Goal: Transaction & Acquisition: Obtain resource

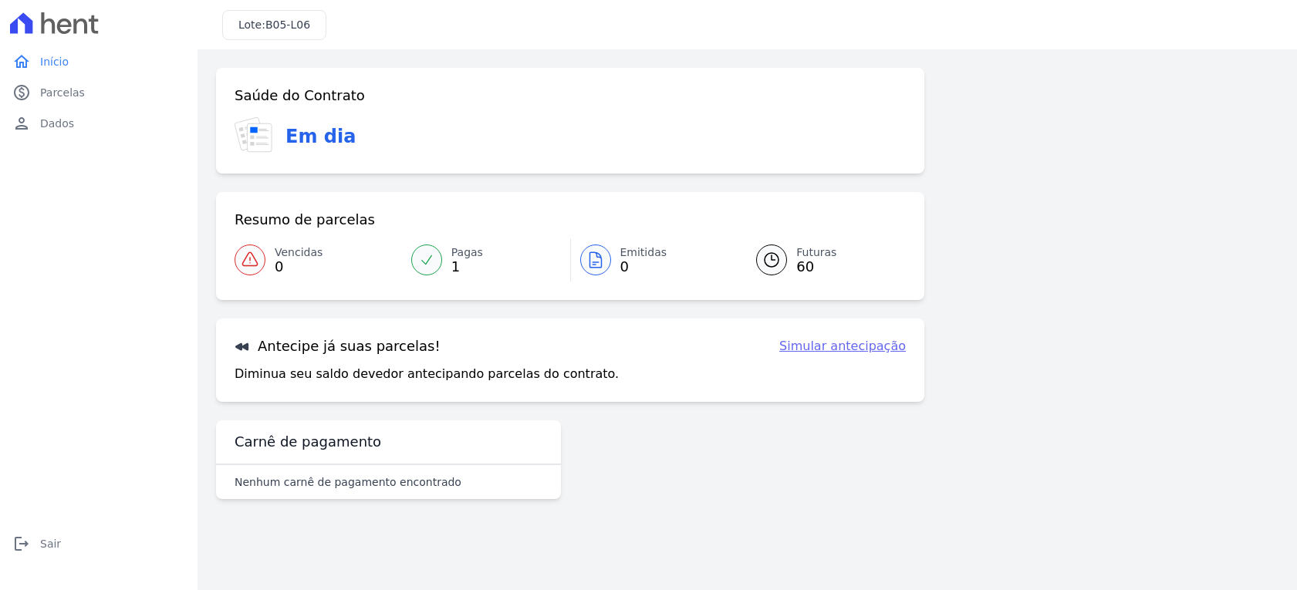
click at [314, 351] on h3 "Antecipe já suas parcelas!" at bounding box center [338, 346] width 206 height 19
click at [74, 29] on icon at bounding box center [81, 26] width 14 height 15
click at [72, 49] on link "home Início" at bounding box center [98, 61] width 185 height 31
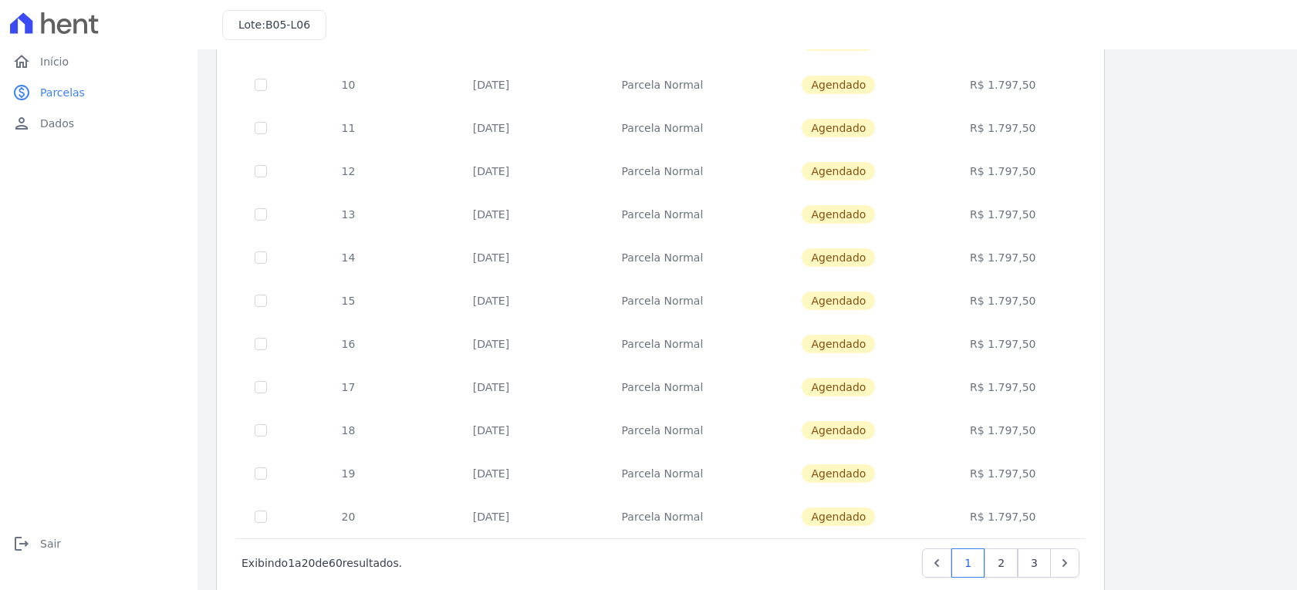
scroll to position [574, 0]
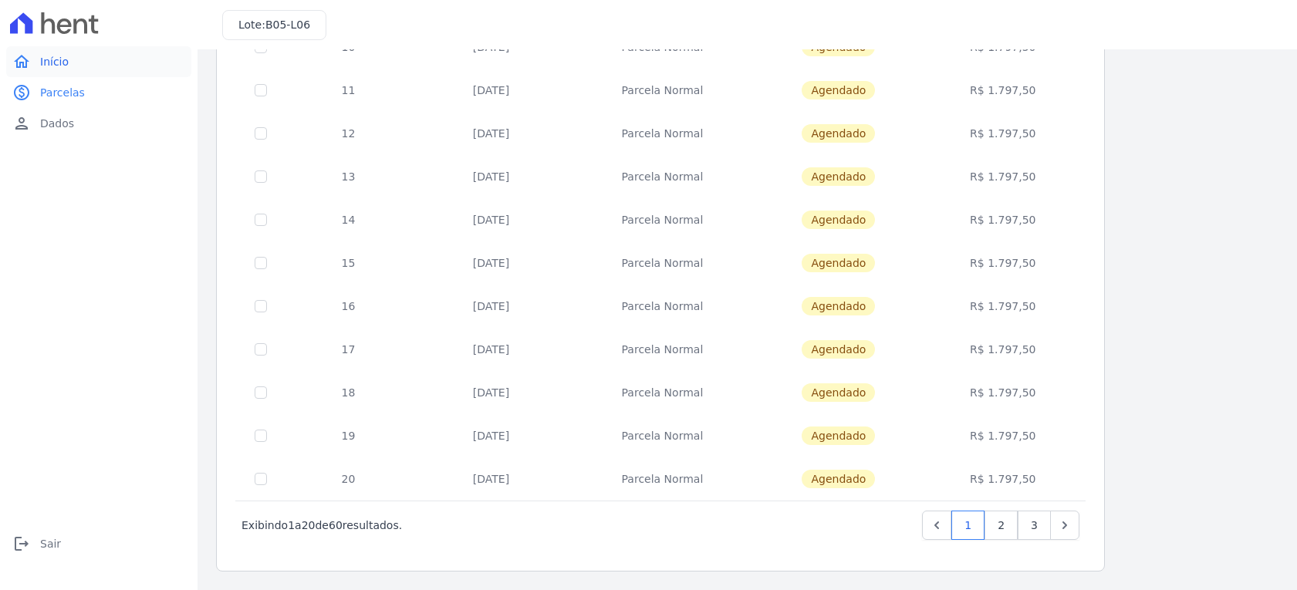
click at [82, 69] on link "home Início" at bounding box center [98, 61] width 185 height 31
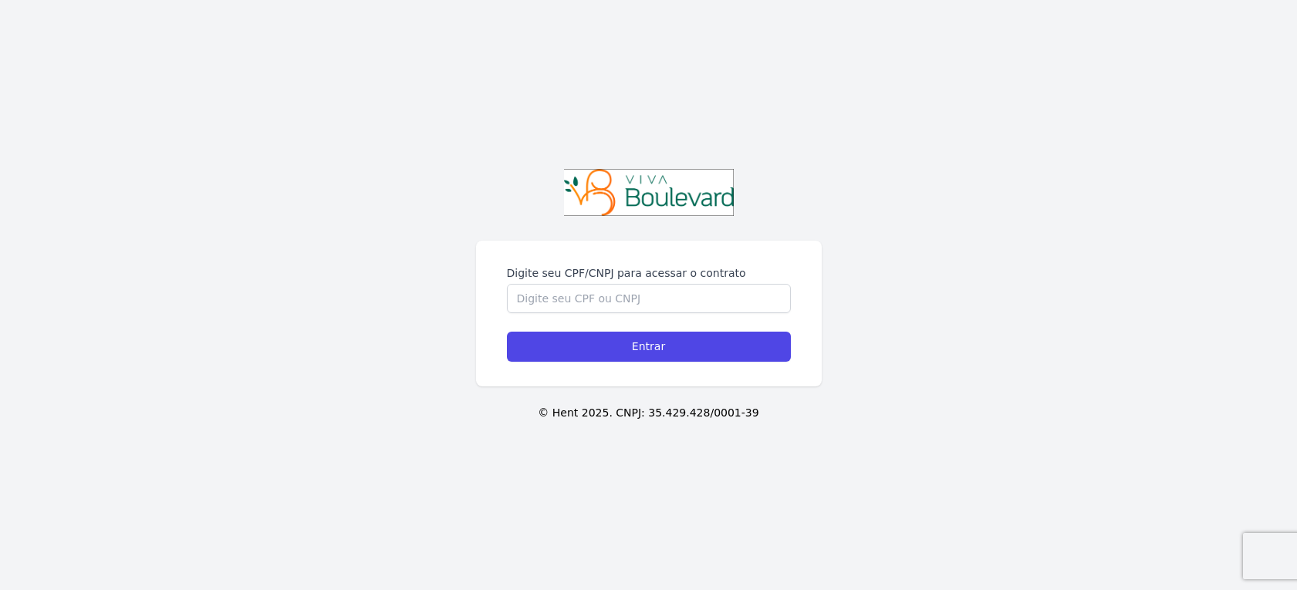
click at [592, 192] on img at bounding box center [649, 192] width 170 height 47
click at [663, 181] on img at bounding box center [649, 192] width 170 height 47
click at [897, 73] on div "Digite seu CPF/CNPJ para acessar o contrato Entrar © Hent 2025. CNPJ: 35.429.42…" at bounding box center [648, 295] width 1297 height 590
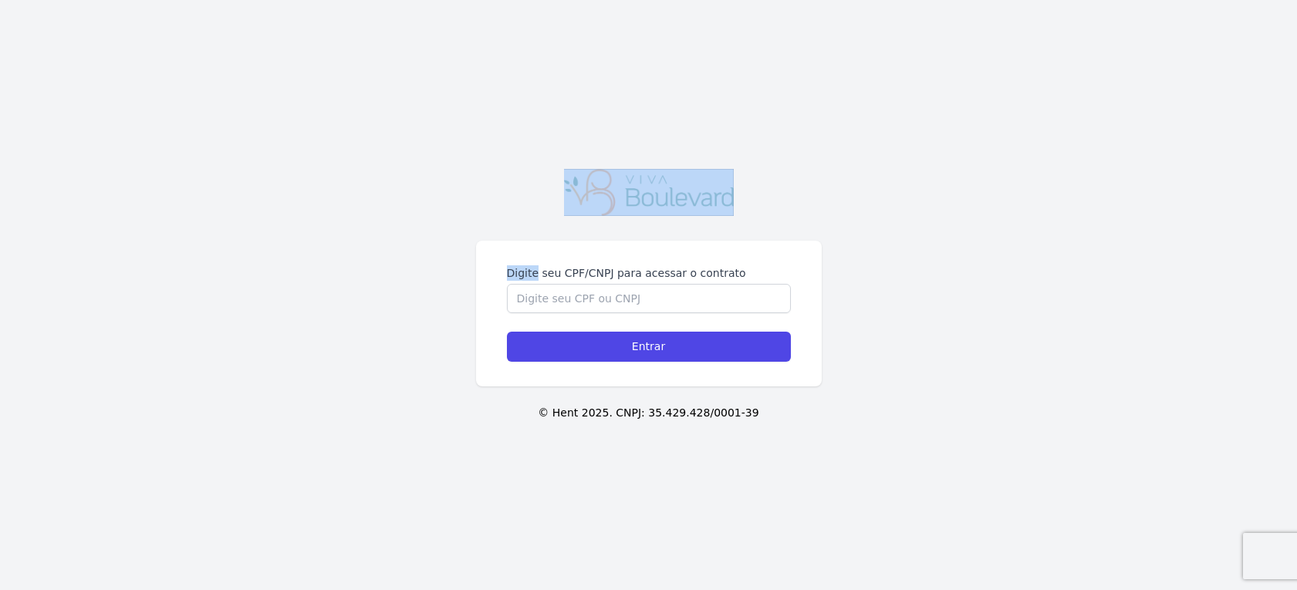
drag, startPoint x: 836, startPoint y: 0, endPoint x: 837, endPoint y: 96, distance: 96.5
click at [837, 96] on div "Digite seu CPF/CNPJ para acessar o contrato Entrar © Hent 2025. CNPJ: 35.429.42…" at bounding box center [648, 295] width 1297 height 590
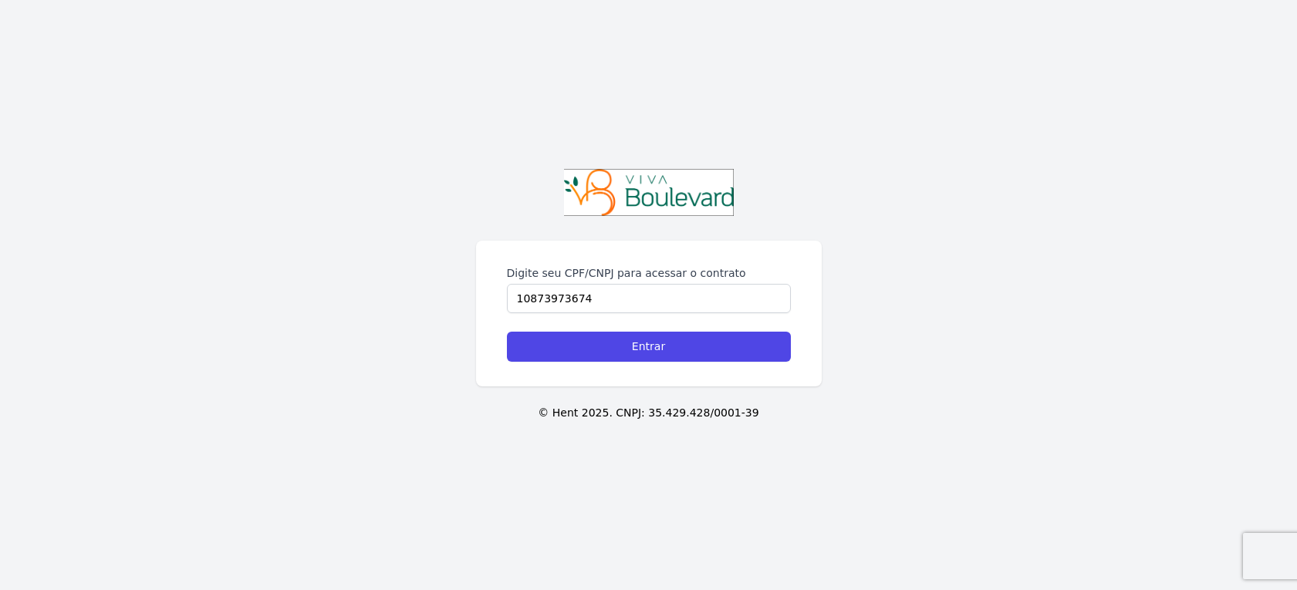
type input "10873973674"
click at [507, 332] on input "Entrar" at bounding box center [649, 347] width 284 height 30
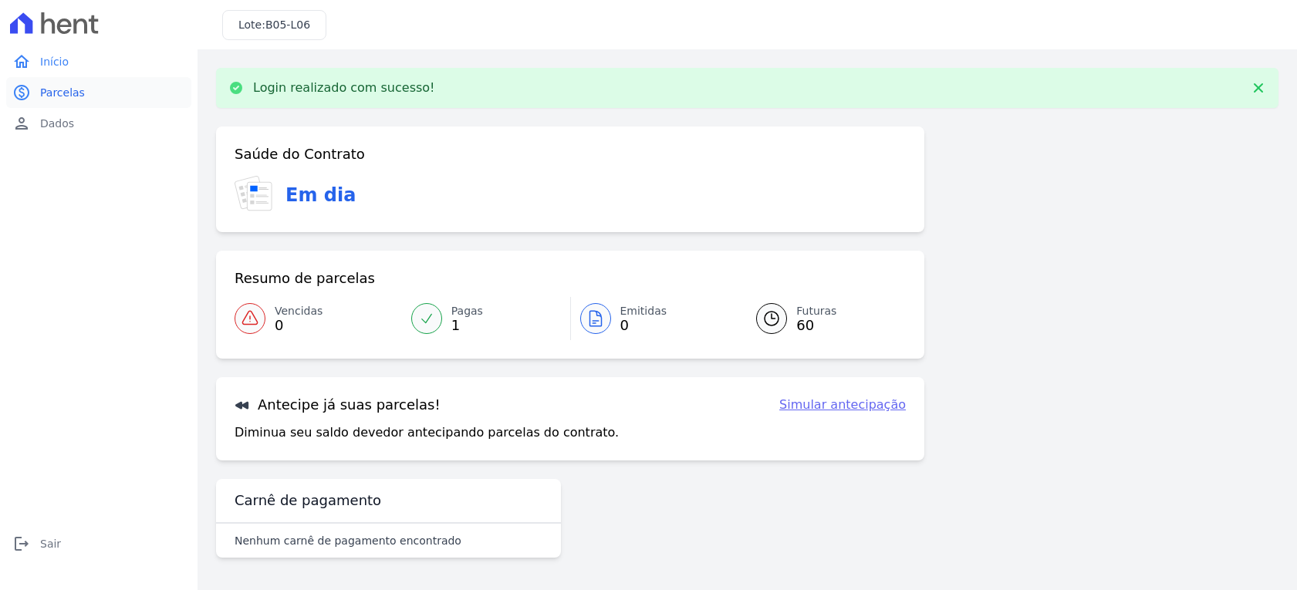
click at [52, 88] on span "Parcelas" at bounding box center [62, 92] width 45 height 15
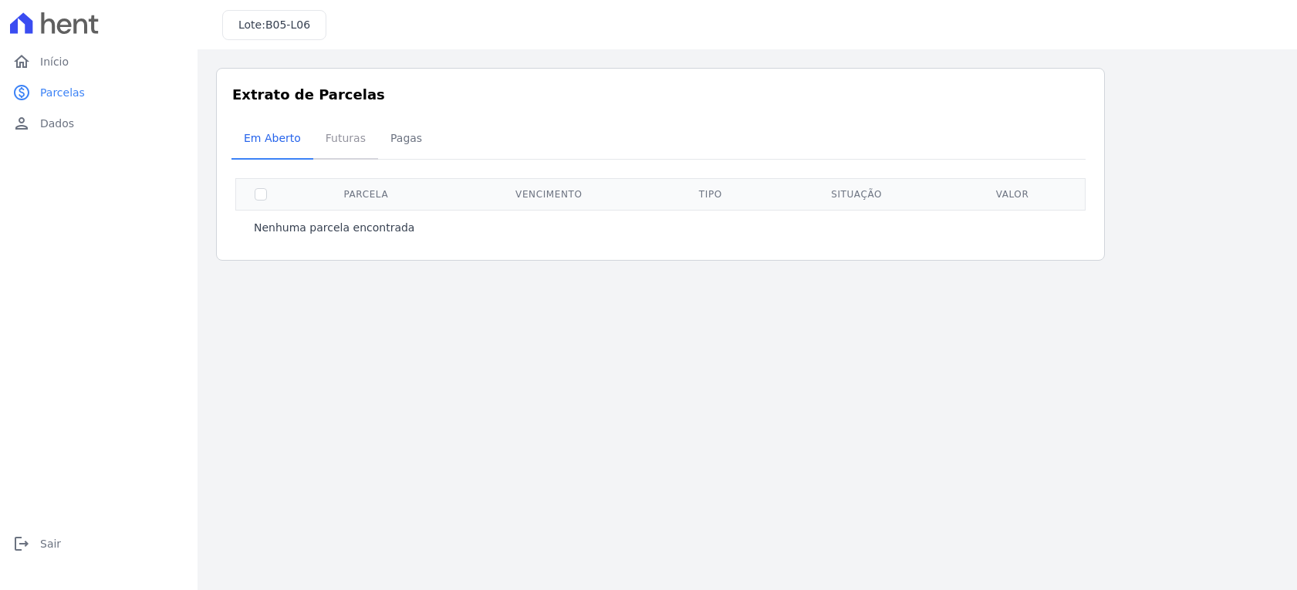
click at [350, 142] on span "Futuras" at bounding box center [345, 138] width 59 height 31
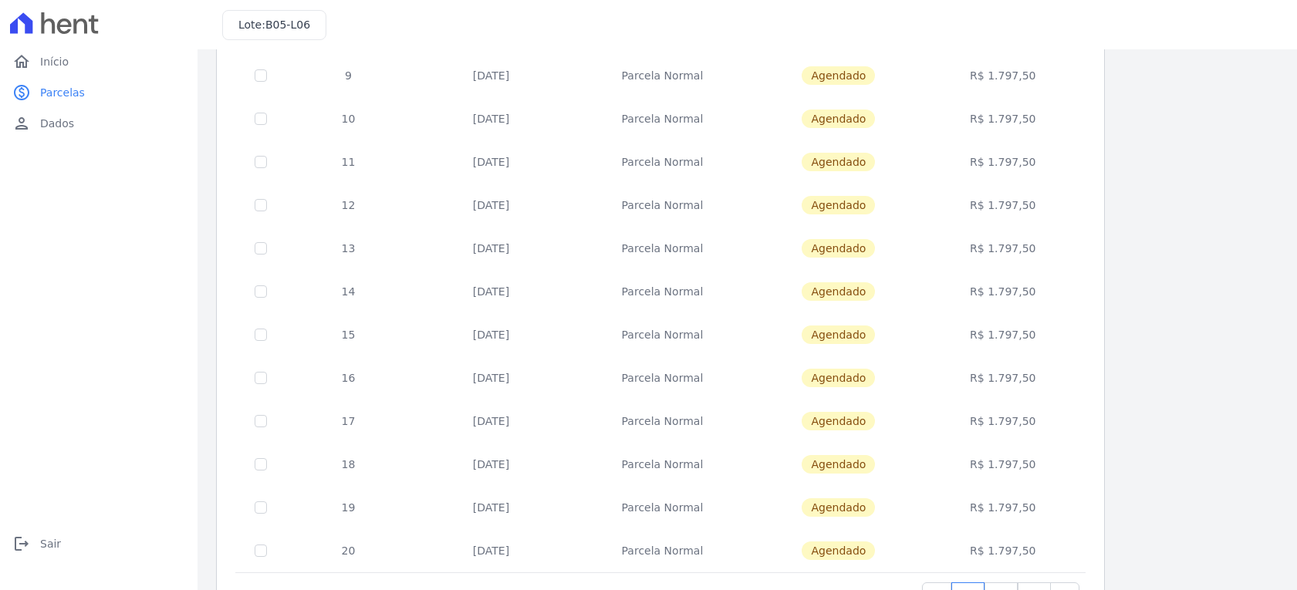
scroll to position [574, 0]
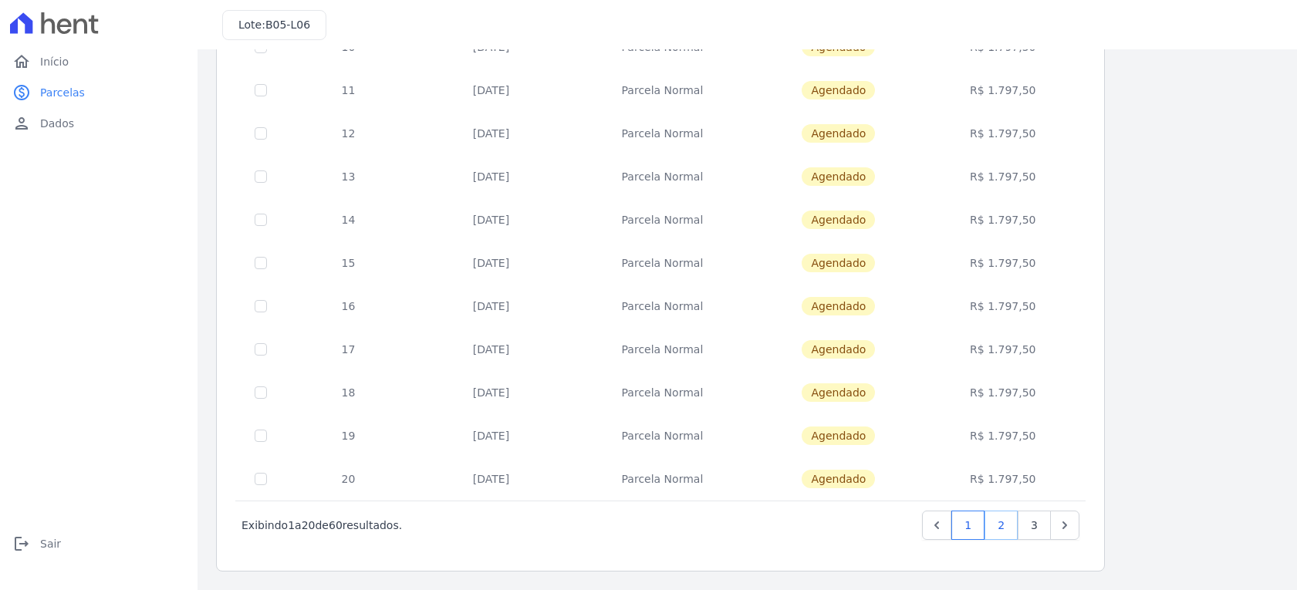
click at [999, 522] on link "2" at bounding box center [1001, 525] width 33 height 29
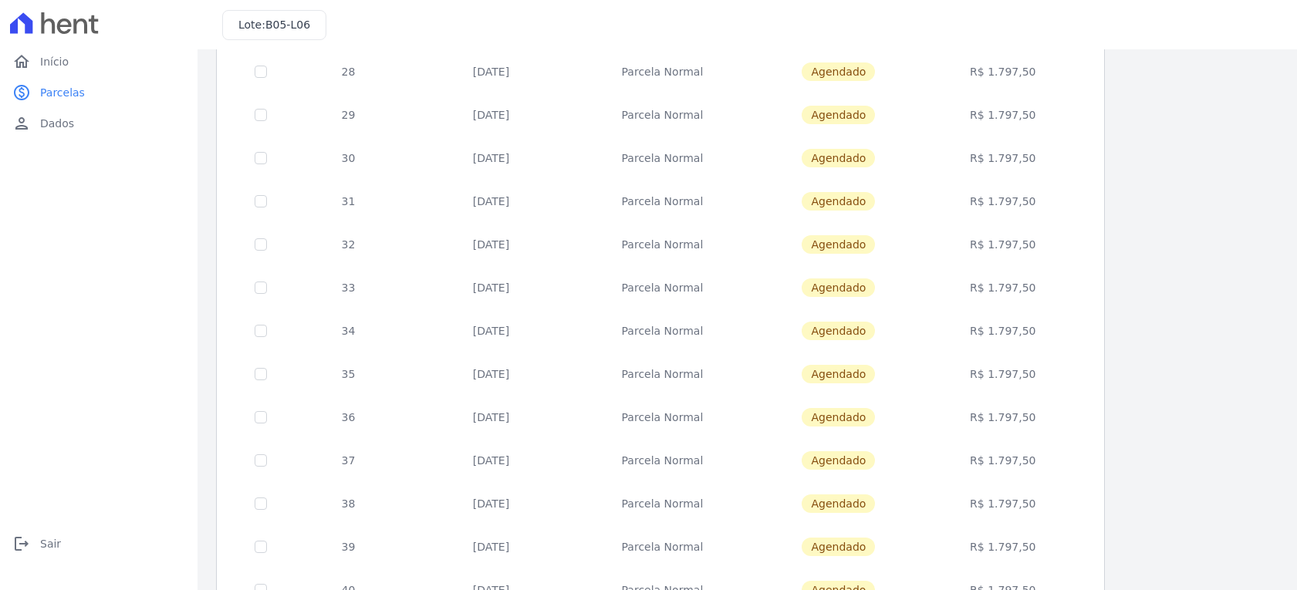
scroll to position [574, 0]
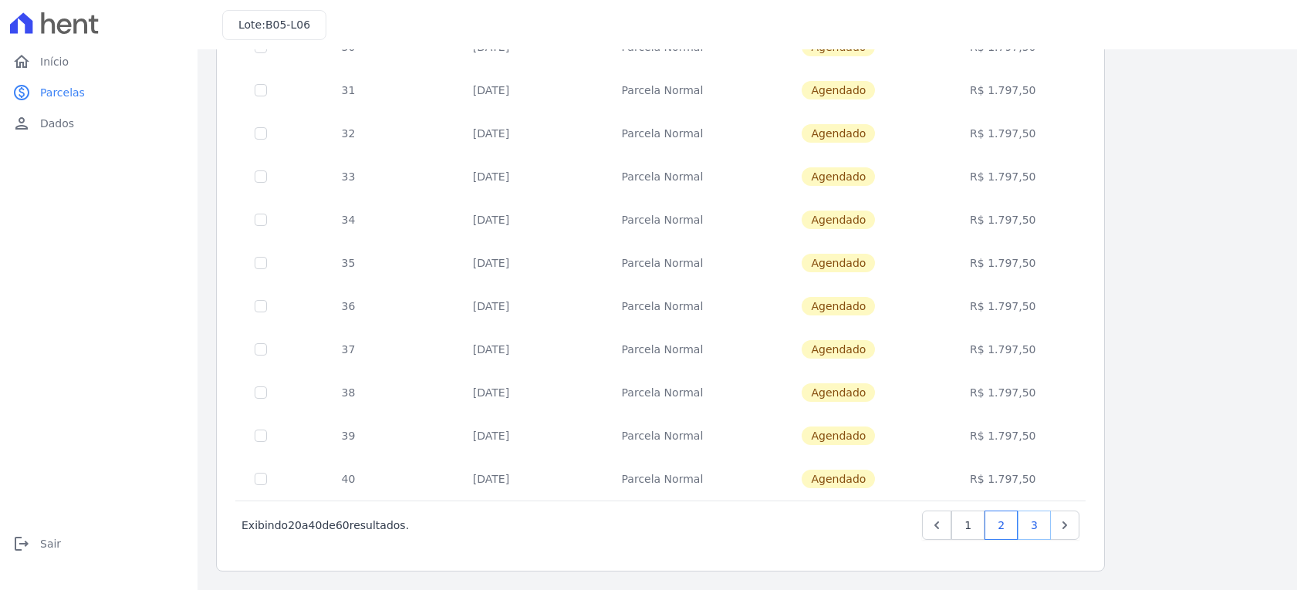
click at [1030, 522] on link "3" at bounding box center [1034, 525] width 33 height 29
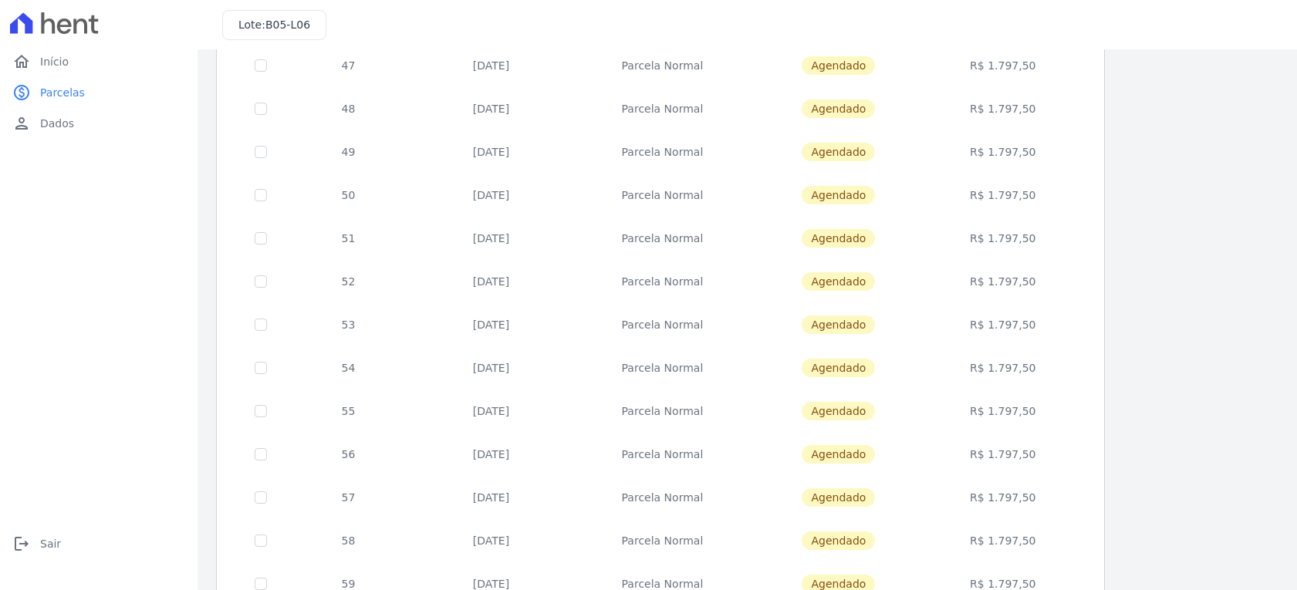
scroll to position [574, 0]
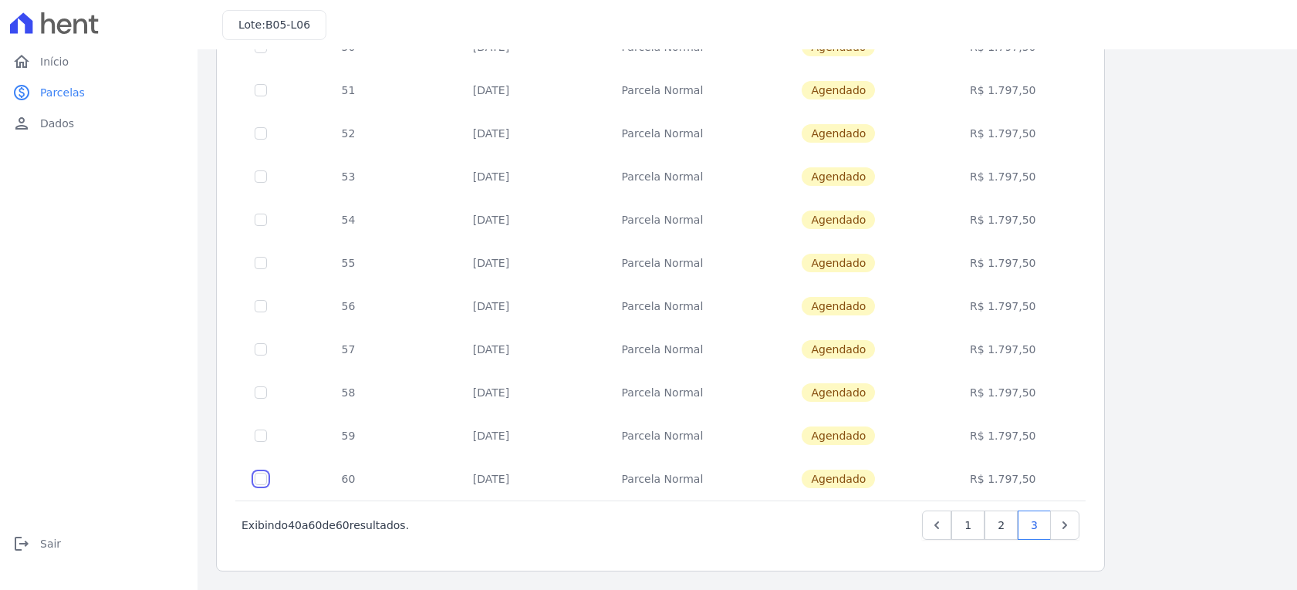
click at [262, 482] on input "checkbox" at bounding box center [261, 479] width 12 height 12
checkbox input "true"
click at [850, 485] on span "Agendado" at bounding box center [838, 479] width 73 height 19
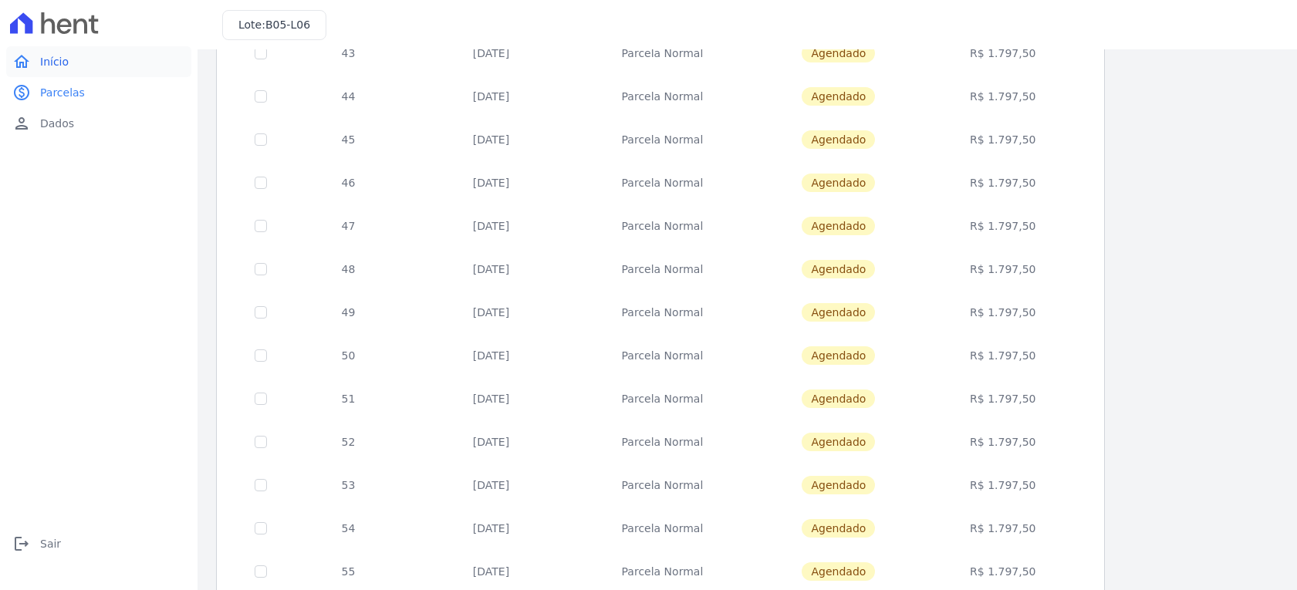
click at [61, 76] on div "home Início home Início paid Parcelas paid Parcelas person Dados person Dados" at bounding box center [98, 92] width 185 height 93
click at [60, 71] on link "home Início" at bounding box center [98, 61] width 185 height 31
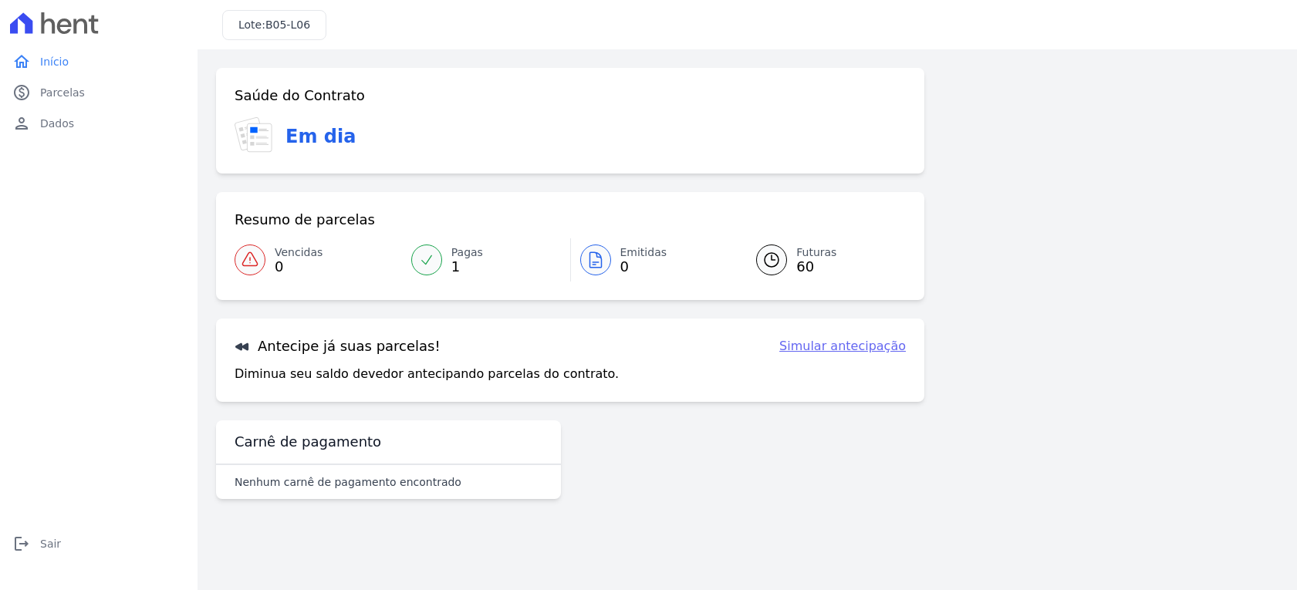
click at [873, 346] on link "Simular antecipação" at bounding box center [842, 346] width 127 height 19
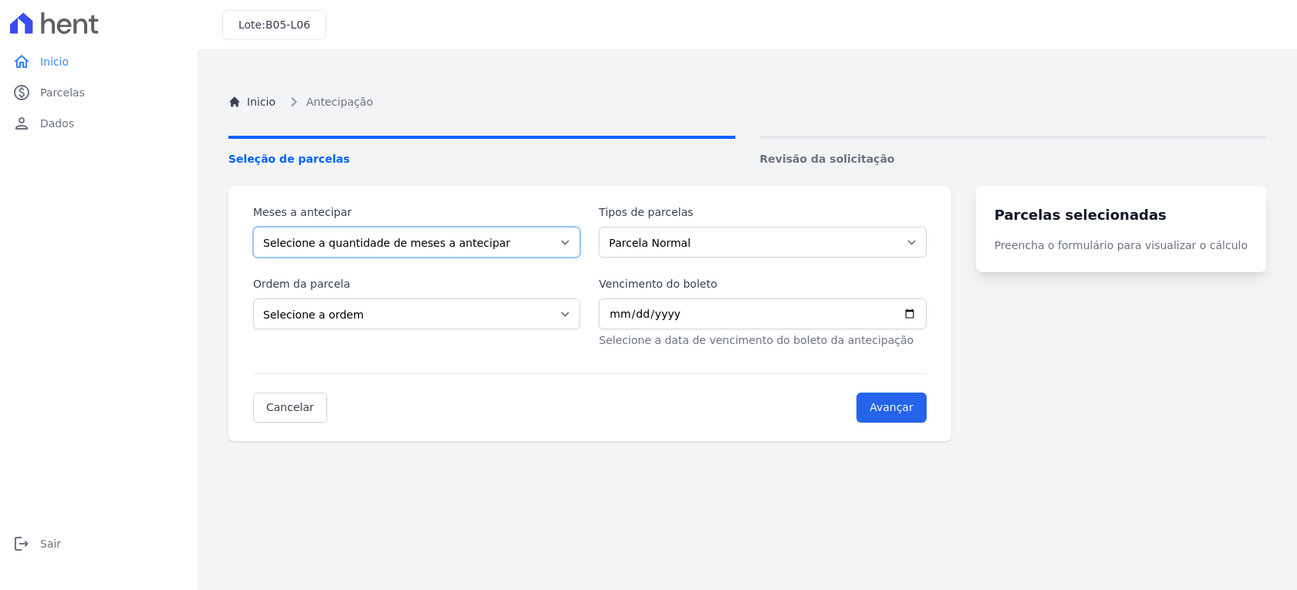
click at [384, 241] on select "Selecione a quantidade de meses a antecipar 1 2 3 4 5 6 7 8 9 10 11 12 13 14 15…" at bounding box center [416, 242] width 327 height 31
click at [253, 227] on select "Selecione a quantidade de meses a antecipar 1 2 3 4 5 6 7 8 9 10 11 12 13 14 15…" at bounding box center [416, 242] width 327 height 31
click at [324, 247] on select "Selecione a quantidade de meses a antecipar 1 2 3 4 5 6 7 8 9 10 11 12 13 14 15…" at bounding box center [416, 242] width 327 height 31
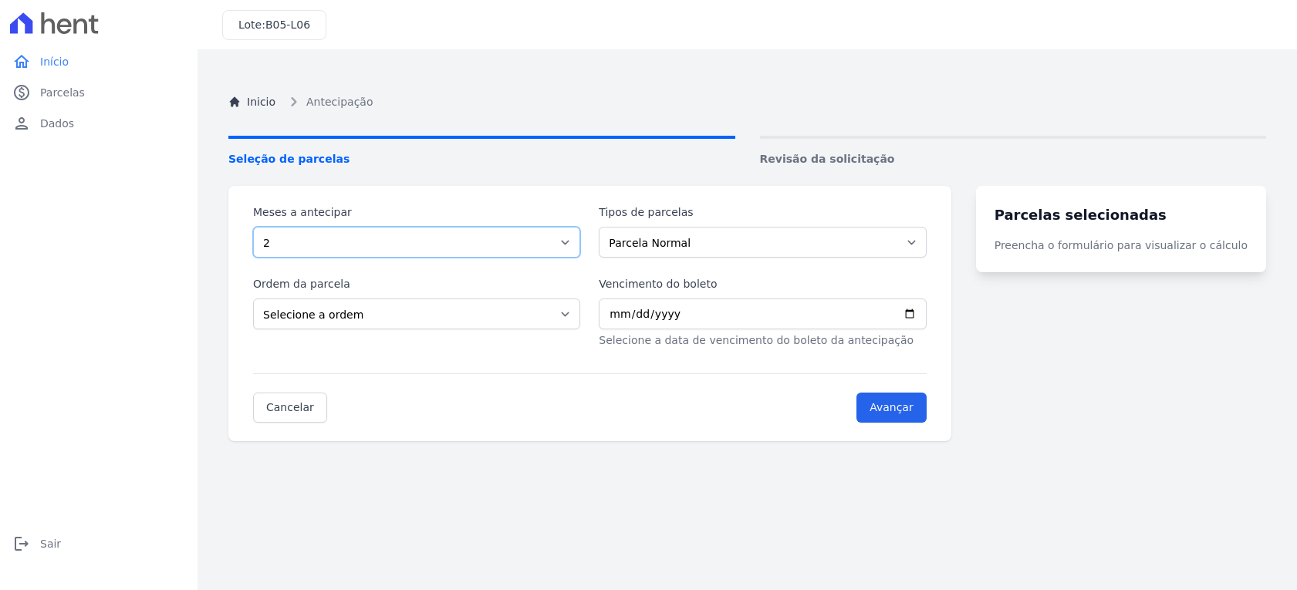
click at [253, 227] on select "Selecione a quantidade de meses a antecipar 1 2 3 4 5 6 7 8 9 10 11 12 13 14 15…" at bounding box center [416, 242] width 327 height 31
click at [671, 238] on select "Parcela Normal" at bounding box center [762, 242] width 327 height 31
click at [379, 252] on select "Selecione a quantidade de meses a antecipar 1 2 3 4 5 6 7 8 9 10 11 12 13 14 15…" at bounding box center [416, 242] width 327 height 31
select select "1"
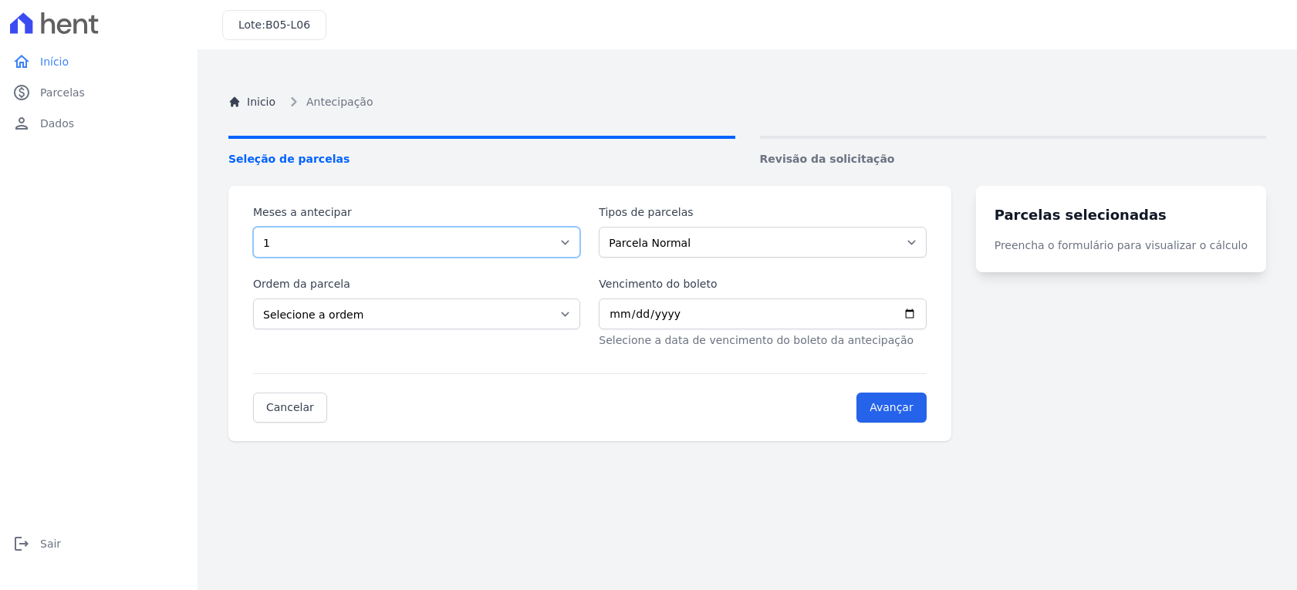
click at [253, 227] on select "Selecione a quantidade de meses a antecipar 1 2 3 4 5 6 7 8 9 10 11 12 13 14 15…" at bounding box center [416, 242] width 327 height 31
click at [539, 314] on select "Selecione a ordem Últimas parcelas Primeiras parcelas" at bounding box center [416, 314] width 327 height 31
select select "ending"
click at [253, 299] on select "Selecione a ordem Últimas parcelas Primeiras parcelas" at bounding box center [416, 314] width 327 height 31
click at [626, 314] on input "Vencimento do boleto" at bounding box center [762, 314] width 327 height 31
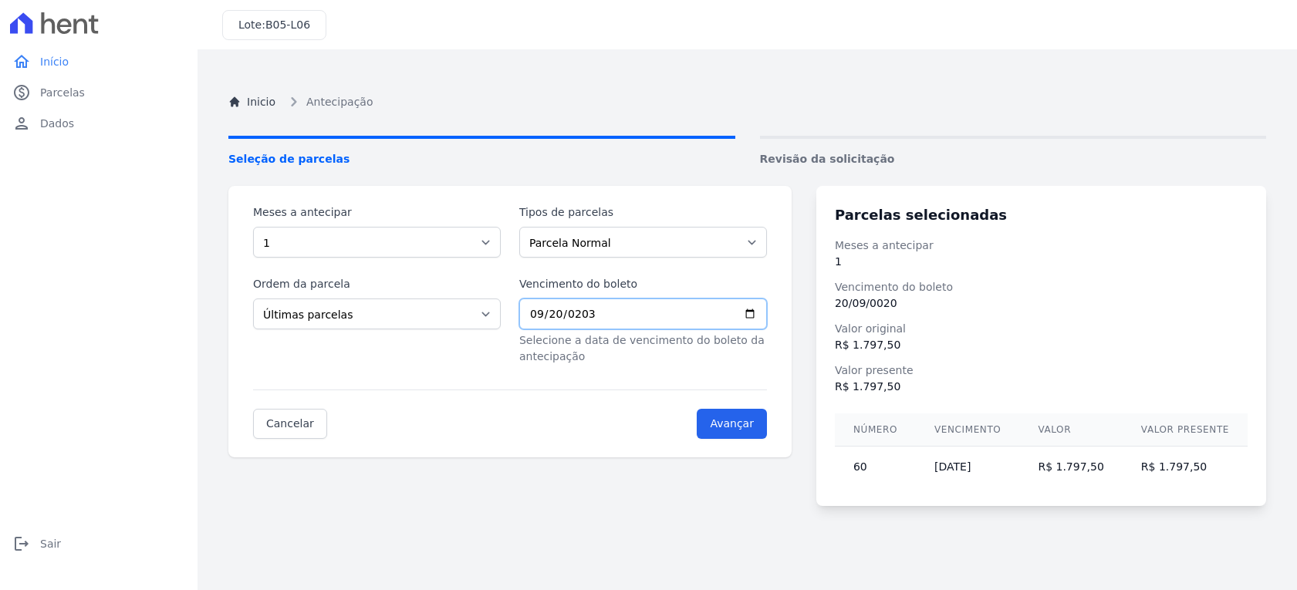
type input "2030-09-20"
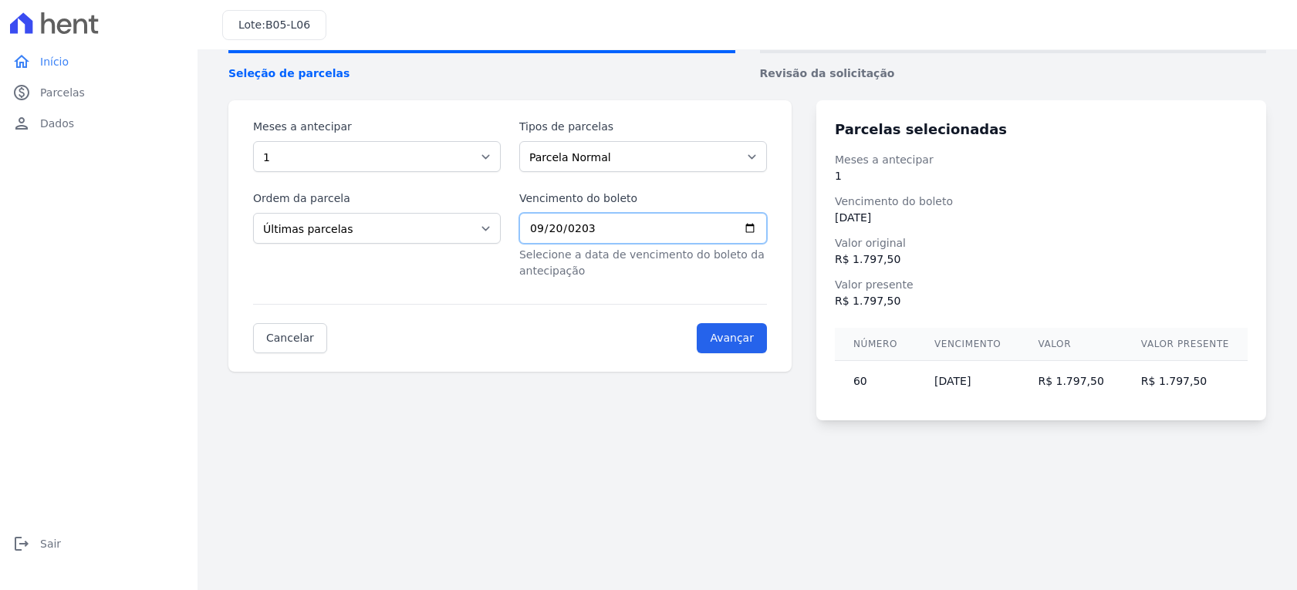
scroll to position [86, 0]
drag, startPoint x: 761, startPoint y: 341, endPoint x: 468, endPoint y: 335, distance: 293.3
click at [468, 335] on div "Cancelar Avançar" at bounding box center [510, 327] width 514 height 49
click at [288, 340] on link "Cancelar" at bounding box center [290, 338] width 74 height 30
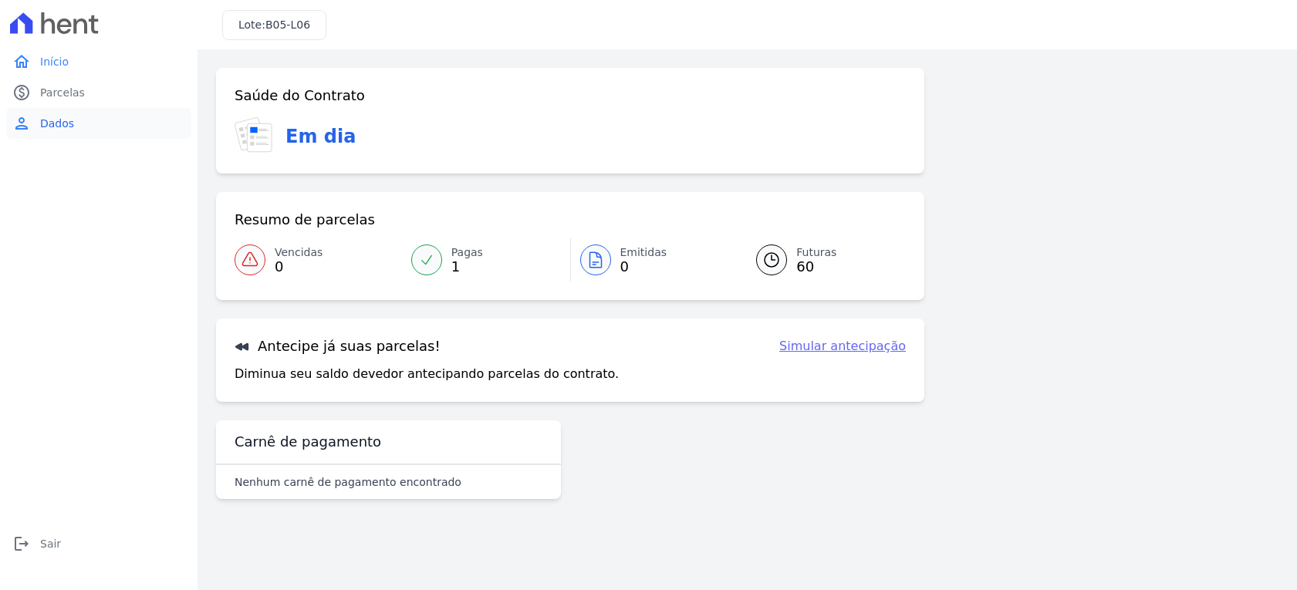
click at [48, 118] on span "Dados" at bounding box center [57, 123] width 34 height 15
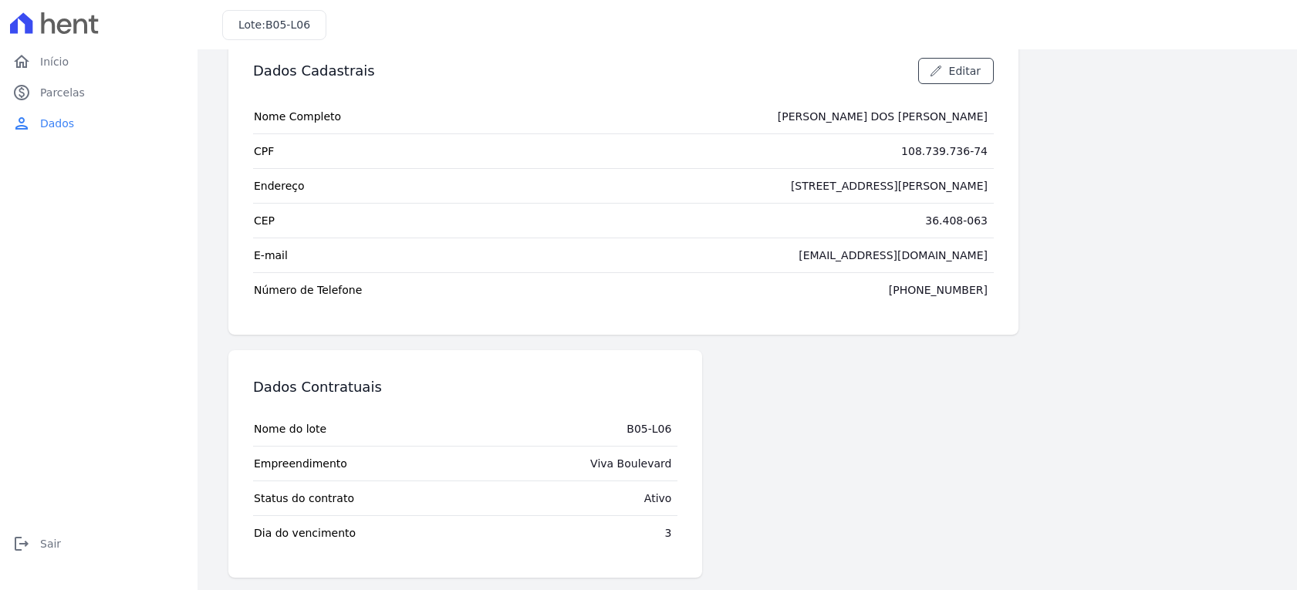
scroll to position [44, 0]
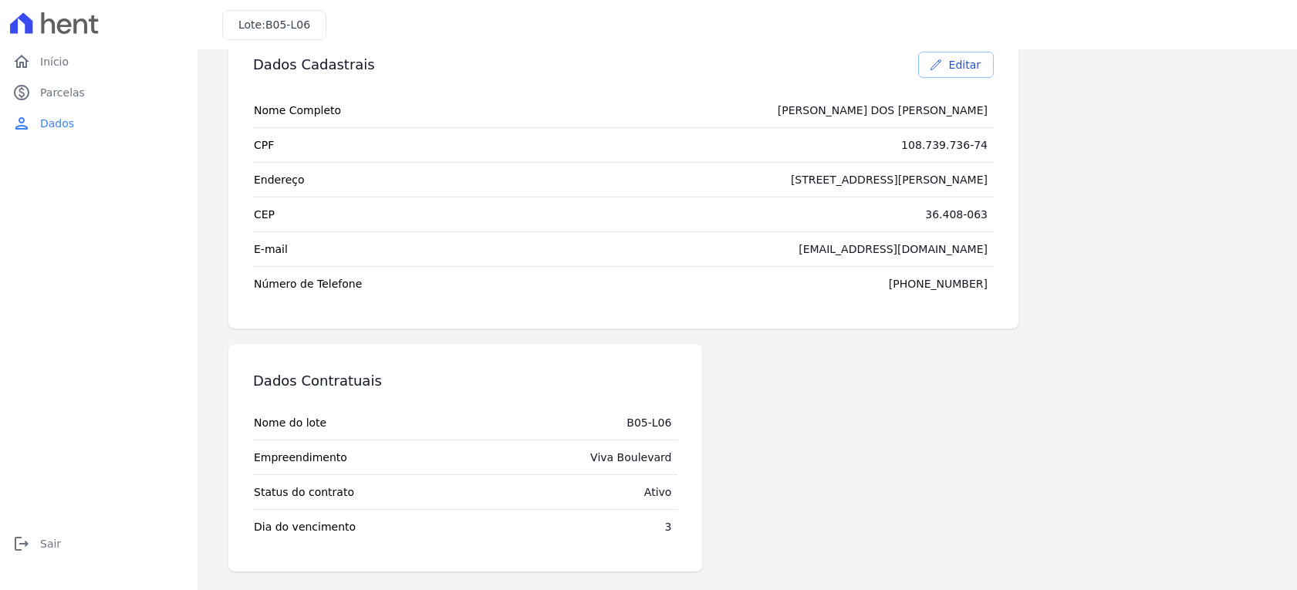
click at [942, 65] on icon at bounding box center [936, 65] width 12 height 12
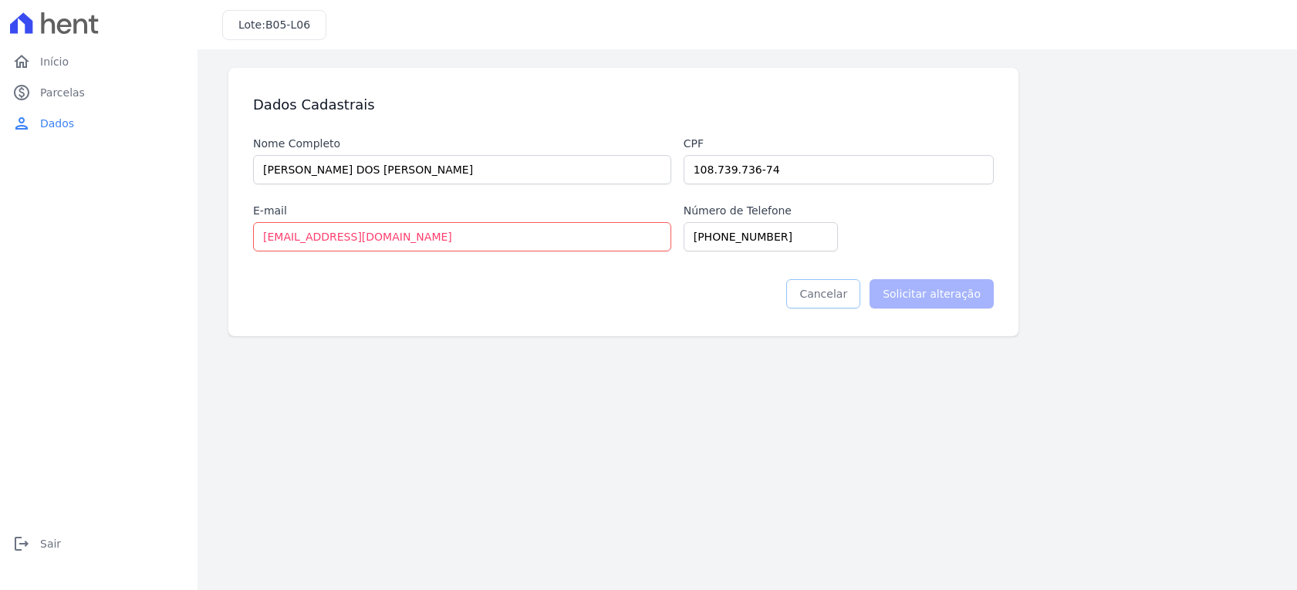
click at [840, 296] on link "Cancelar" at bounding box center [823, 293] width 74 height 29
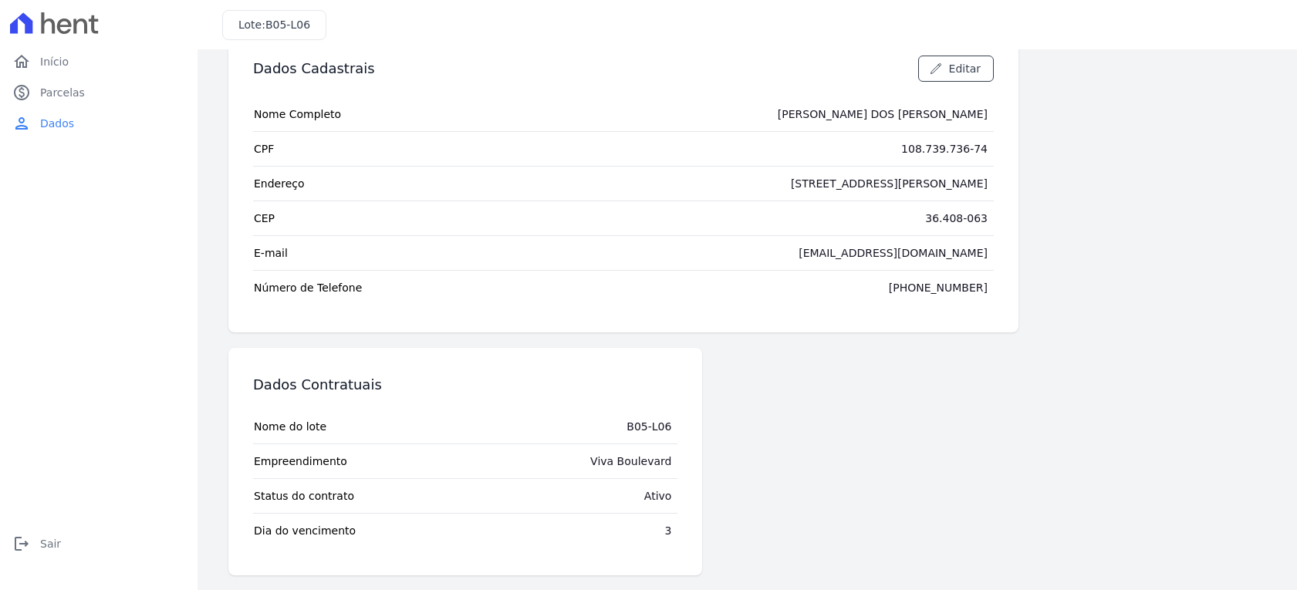
scroll to position [44, 0]
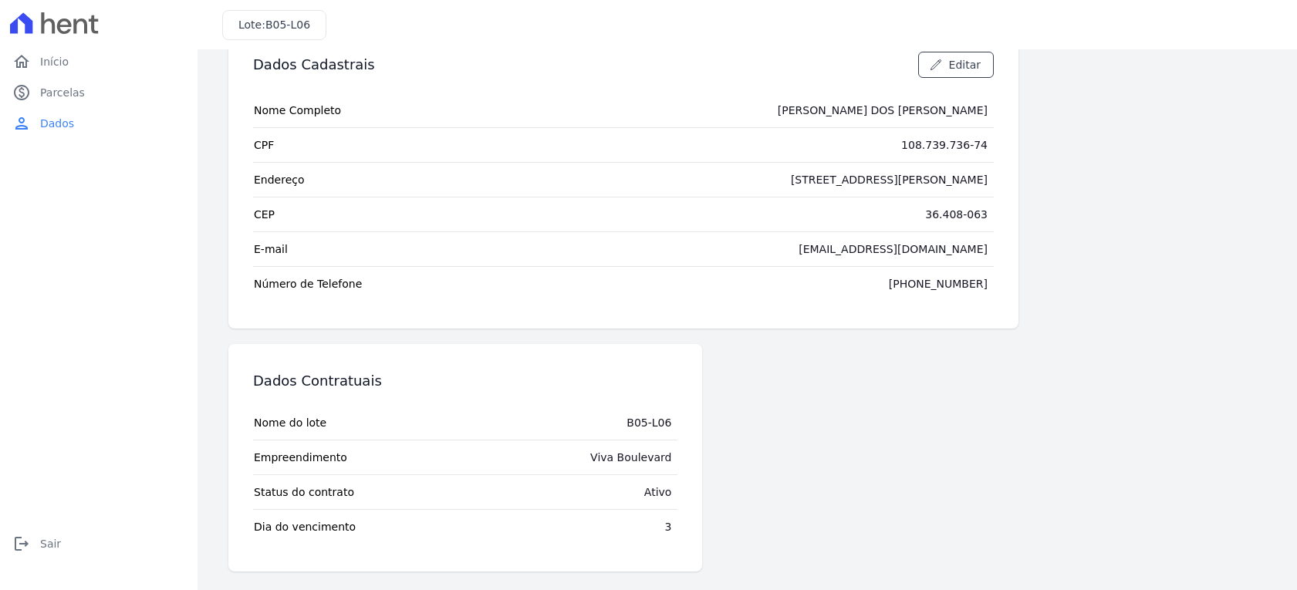
drag, startPoint x: 250, startPoint y: 495, endPoint x: 455, endPoint y: 500, distance: 204.6
click at [455, 500] on div "Dados Contratuais Nome do lote B05-L06 Empreendimento Viva Boulevard Status do …" at bounding box center [465, 458] width 474 height 228
click at [77, 89] on span "Parcelas" at bounding box center [62, 92] width 45 height 15
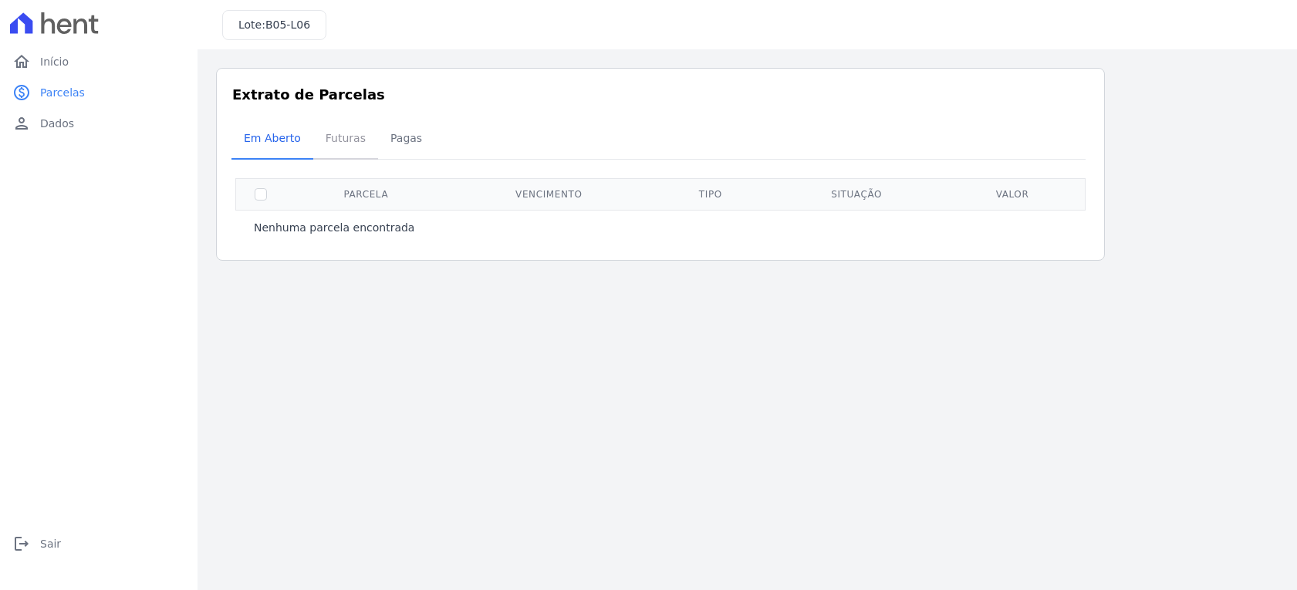
click at [348, 153] on span "Futuras" at bounding box center [345, 138] width 59 height 31
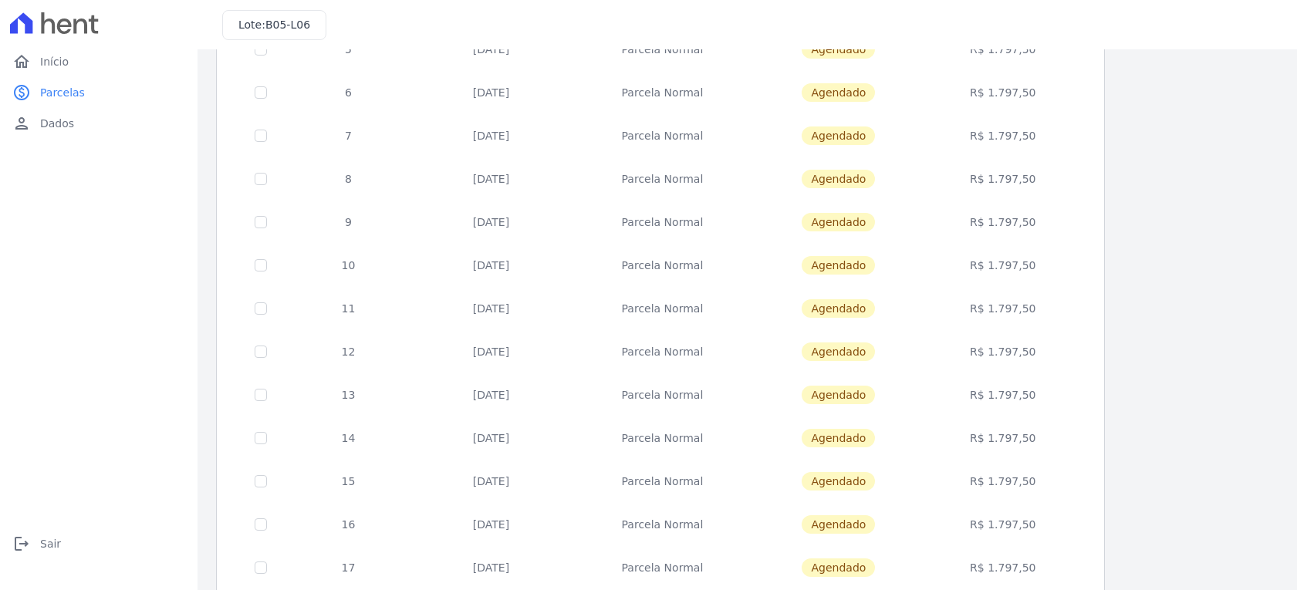
scroll to position [574, 0]
